Goal: Check status: Check status

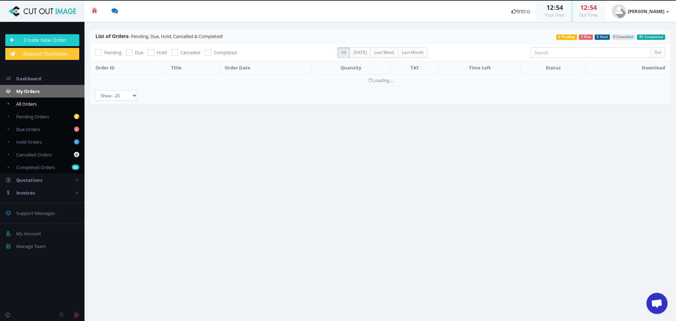
click at [36, 108] on link "All Orders" at bounding box center [42, 104] width 85 height 13
click at [31, 106] on span "All Orders" at bounding box center [26, 104] width 20 height 6
click at [32, 116] on span "Pending Orders" at bounding box center [32, 116] width 33 height 6
click at [48, 166] on span "Completed Orders" at bounding box center [35, 167] width 39 height 6
checkbox input "false"
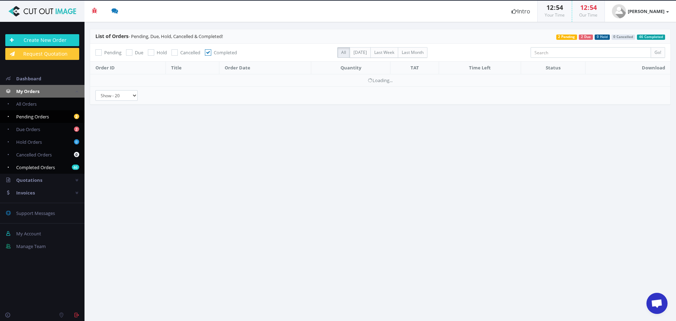
checkbox input "true"
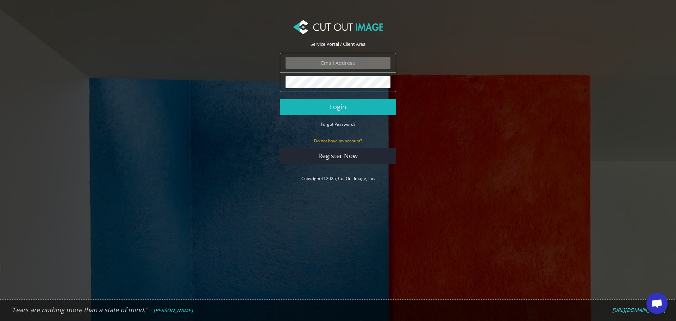
type input "f.brunner@pentagonsports.de"
click at [340, 107] on button "Login" at bounding box center [338, 107] width 116 height 16
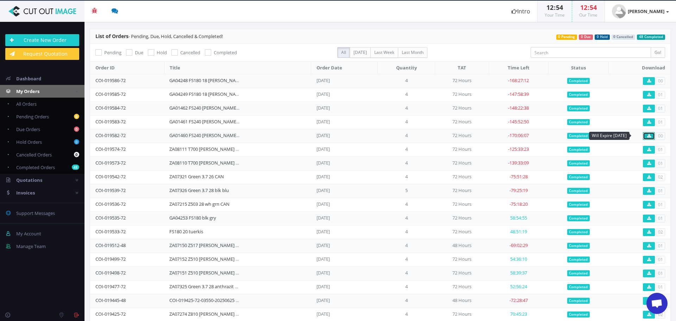
click at [647, 135] on icon at bounding box center [649, 136] width 4 height 4
click at [643, 80] on link at bounding box center [649, 81] width 12 height 8
click at [56, 292] on div "Create New Order Request Quotation Dashboard My Orders All Orders 0 Pending Ord…" at bounding box center [42, 162] width 85 height 281
click at [175, 81] on link "GA04248 FS180 18 [PERSON_NAME] rot" at bounding box center [210, 80] width 82 height 6
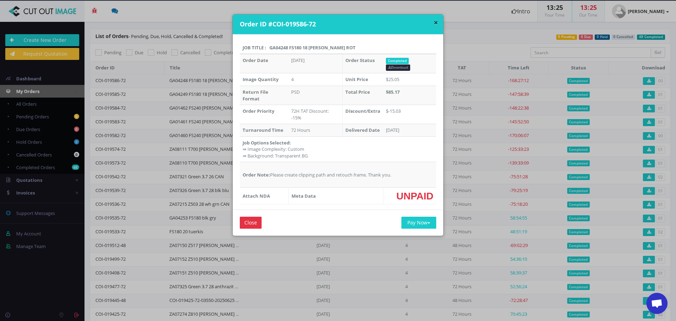
click at [276, 50] on th "Job Title : GA04248 FS180 18 [PERSON_NAME] rot" at bounding box center [338, 48] width 197 height 13
click at [248, 223] on input "Close" at bounding box center [251, 223] width 22 height 12
